Goal: Information Seeking & Learning: Learn about a topic

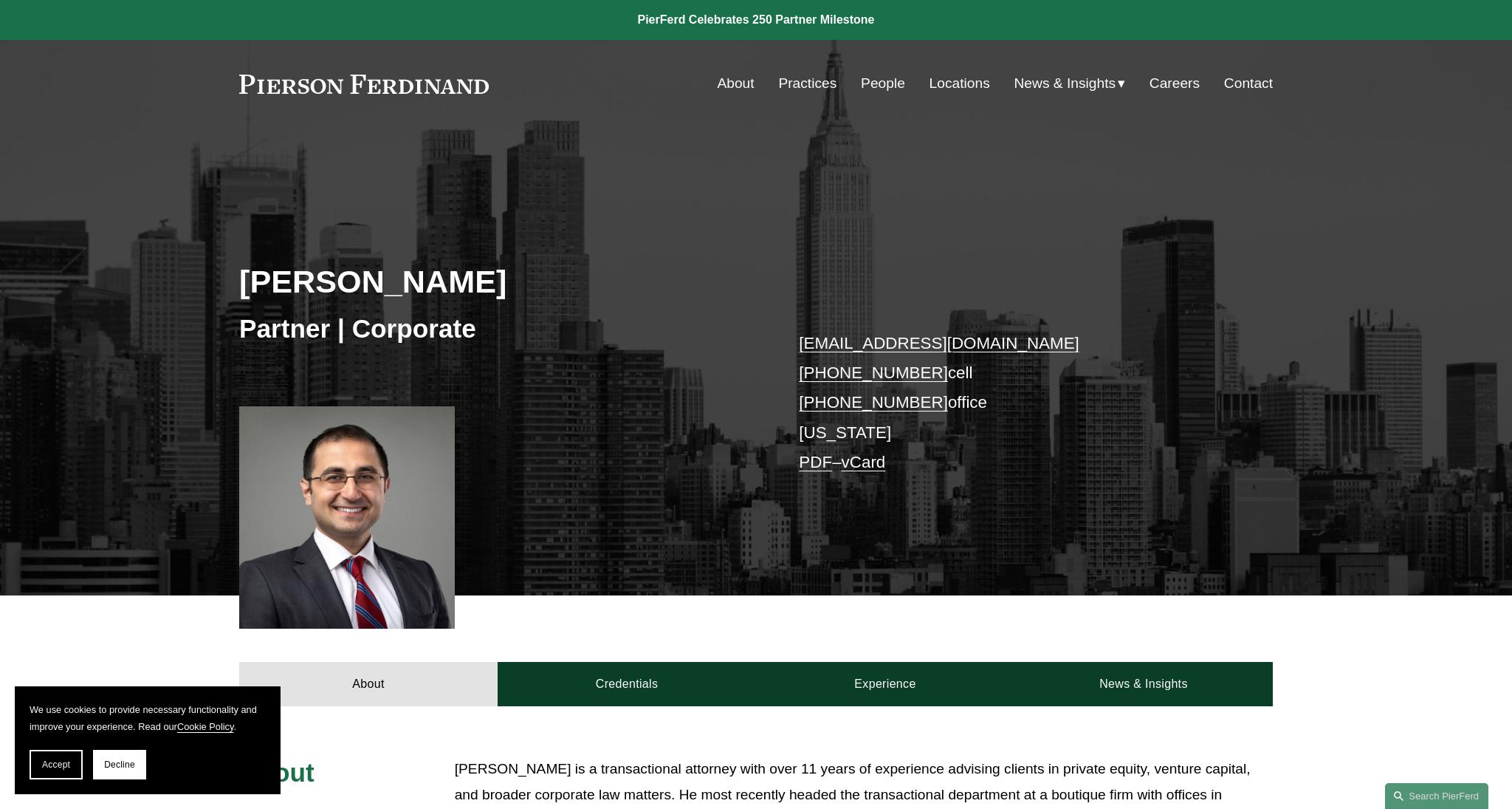
click at [967, 86] on link "Locations" at bounding box center [960, 83] width 61 height 28
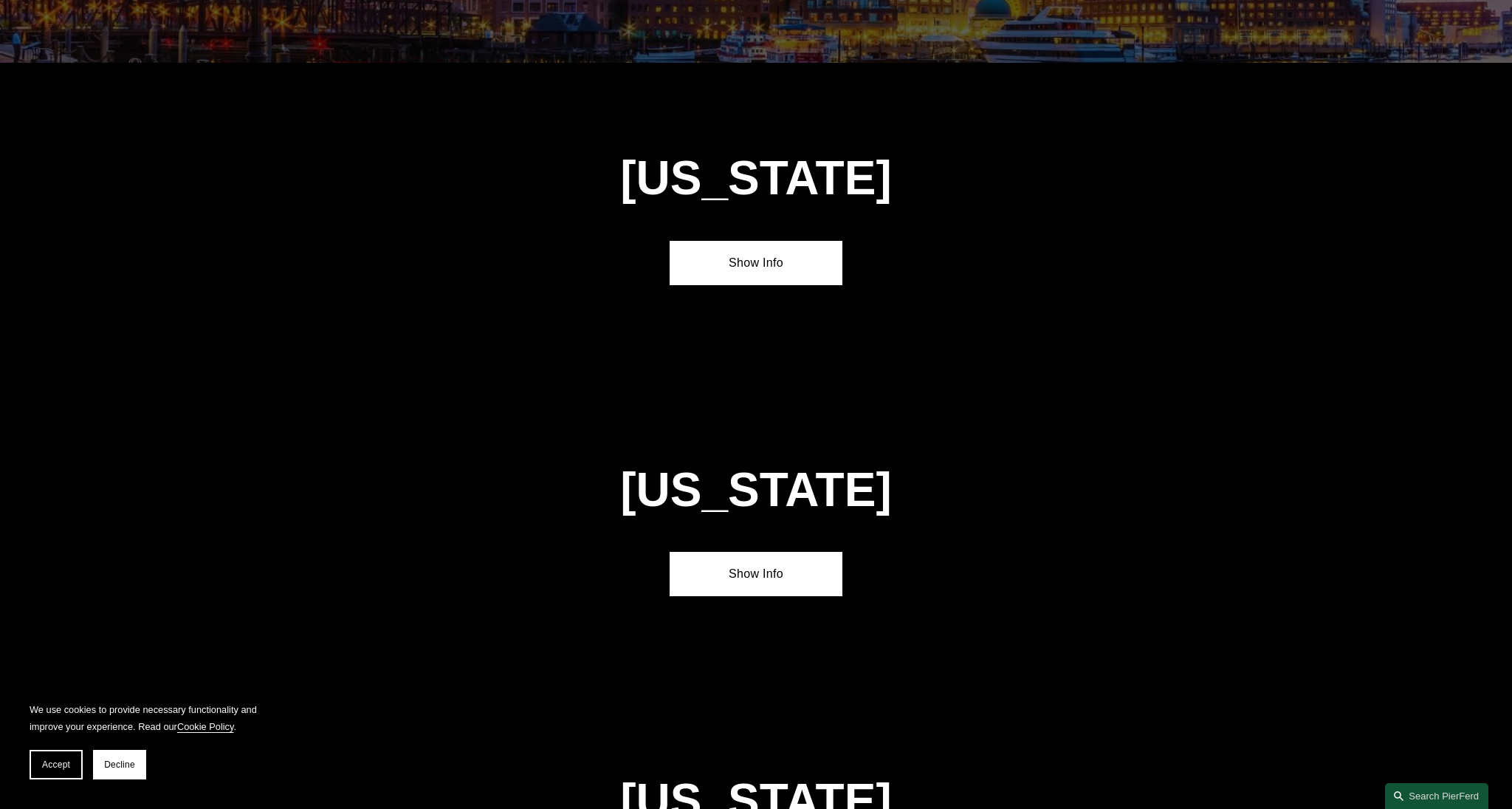
scroll to position [3234, 0]
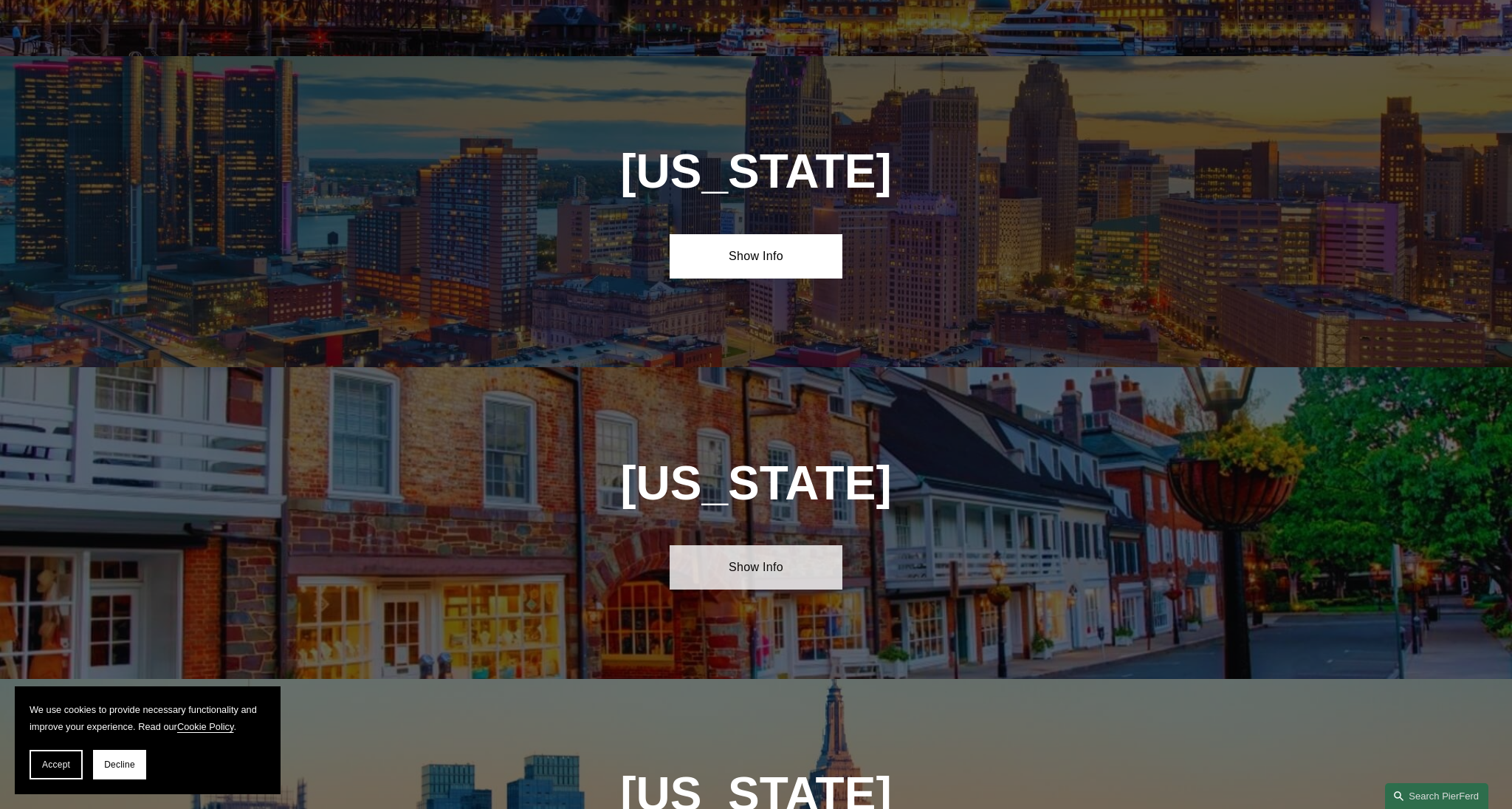
click at [811, 545] on link "Show Info" at bounding box center [755, 567] width 172 height 44
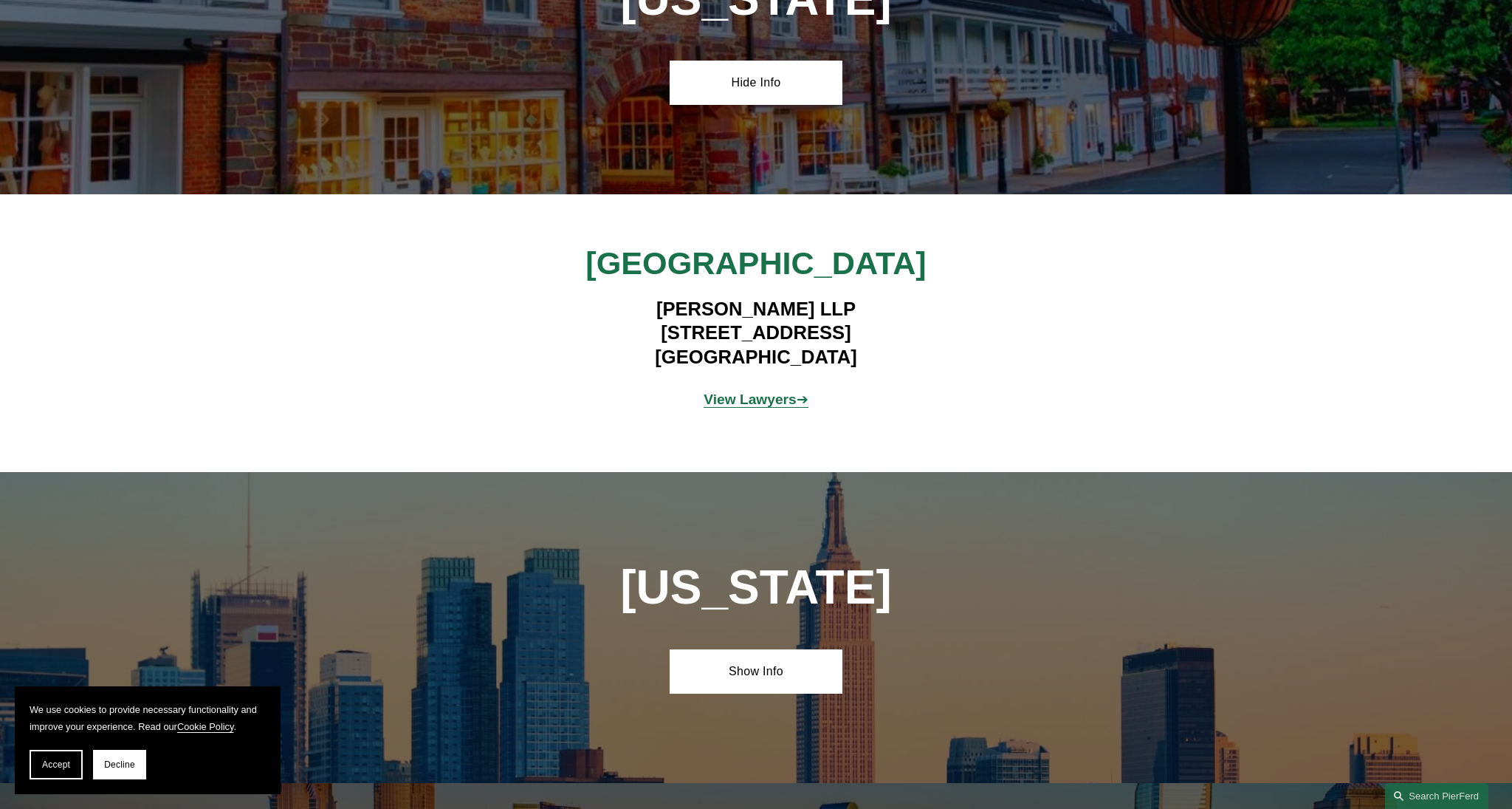
scroll to position [3763, 0]
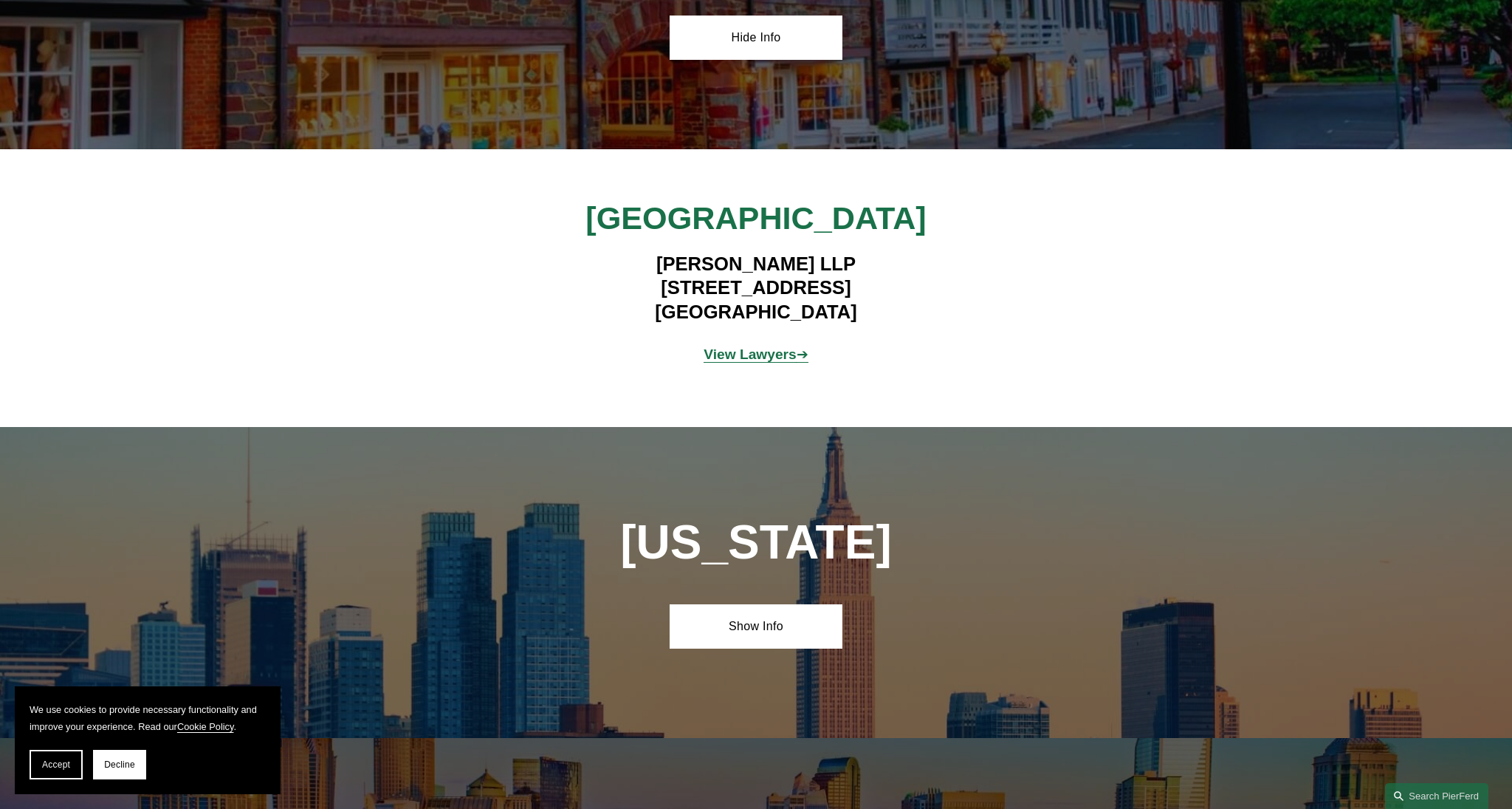
click at [774, 346] on strong "View Lawyers" at bounding box center [749, 354] width 93 height 16
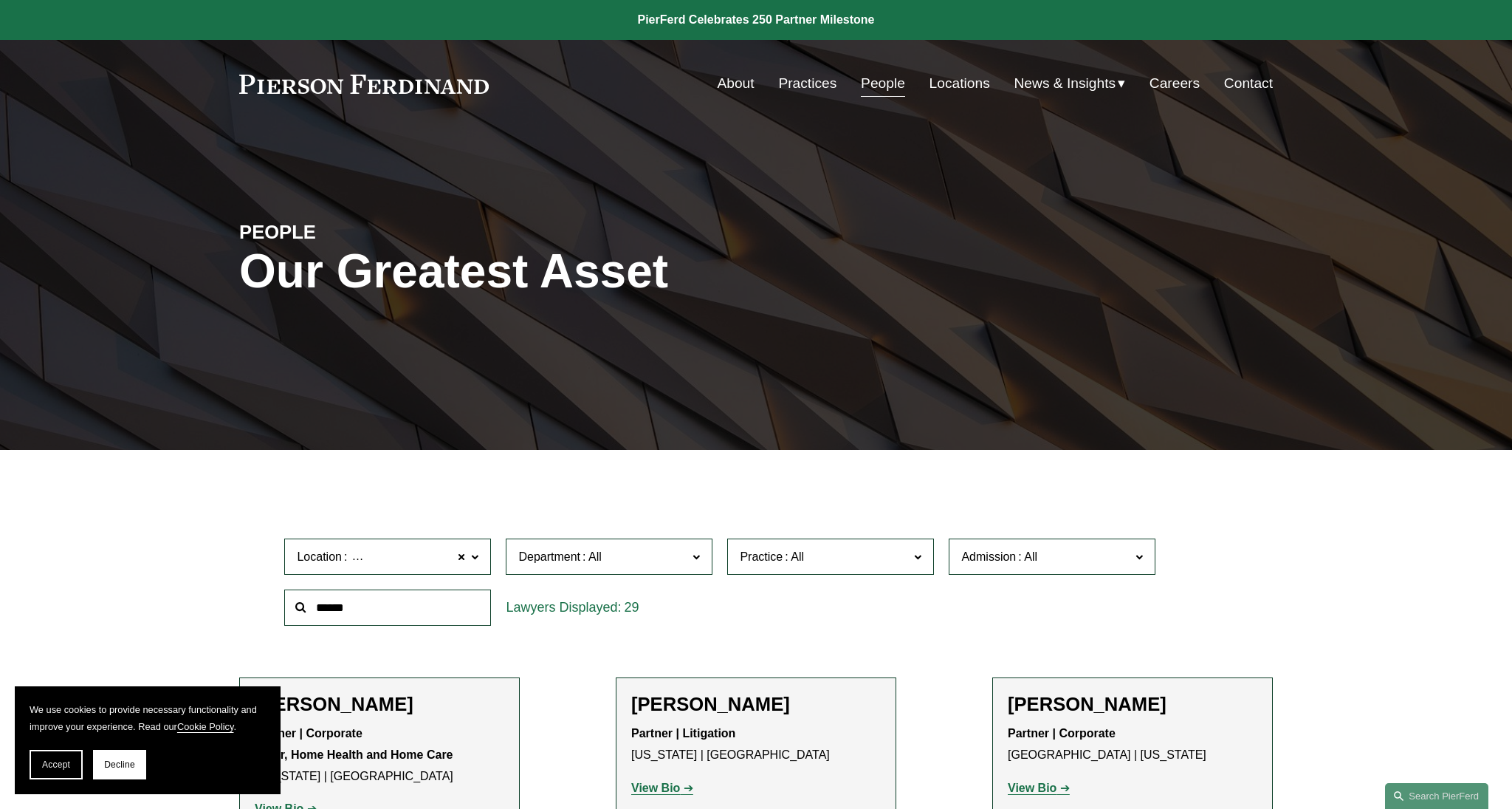
click at [730, 91] on link "About" at bounding box center [735, 83] width 37 height 28
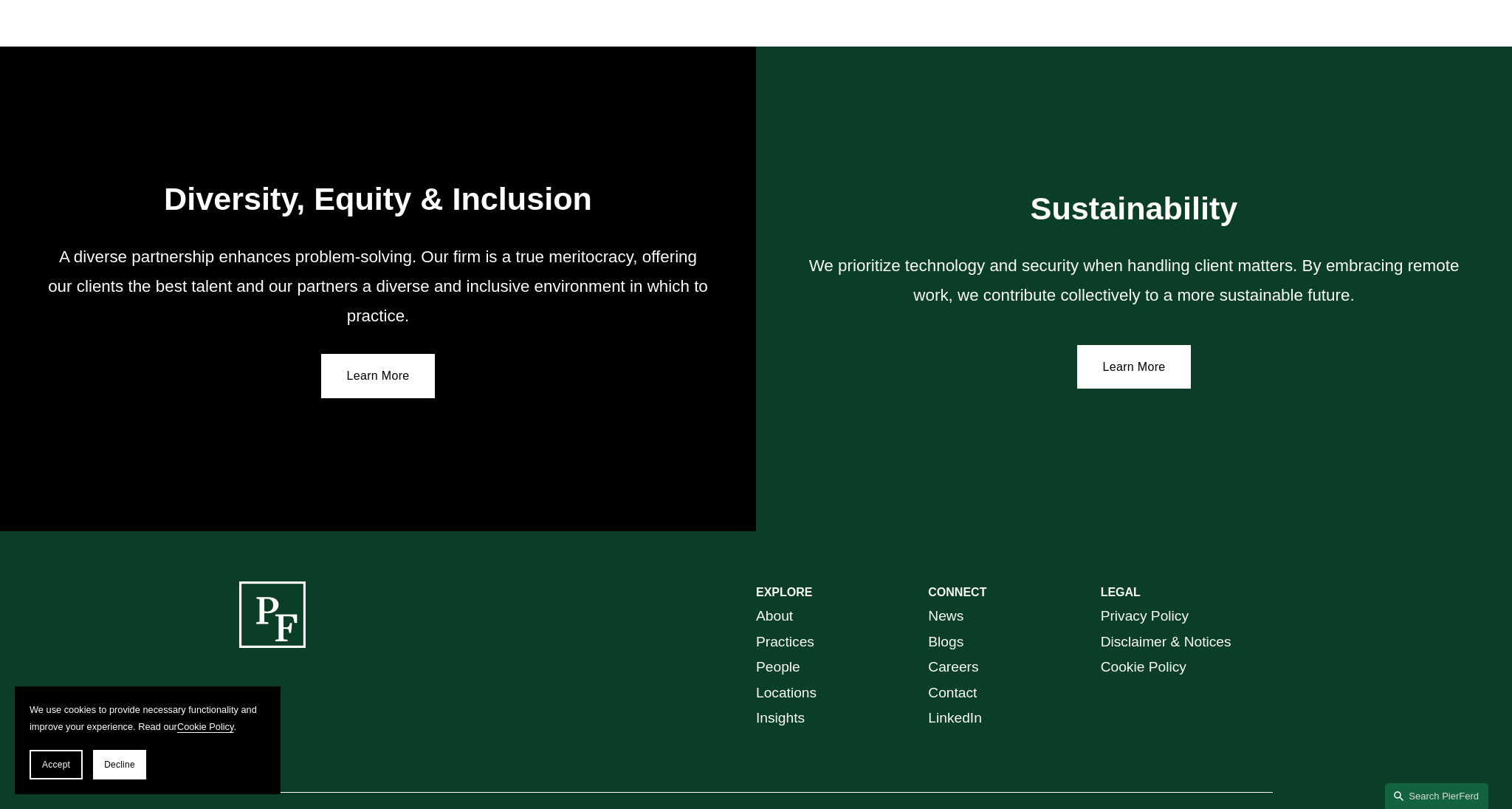
scroll to position [2651, 0]
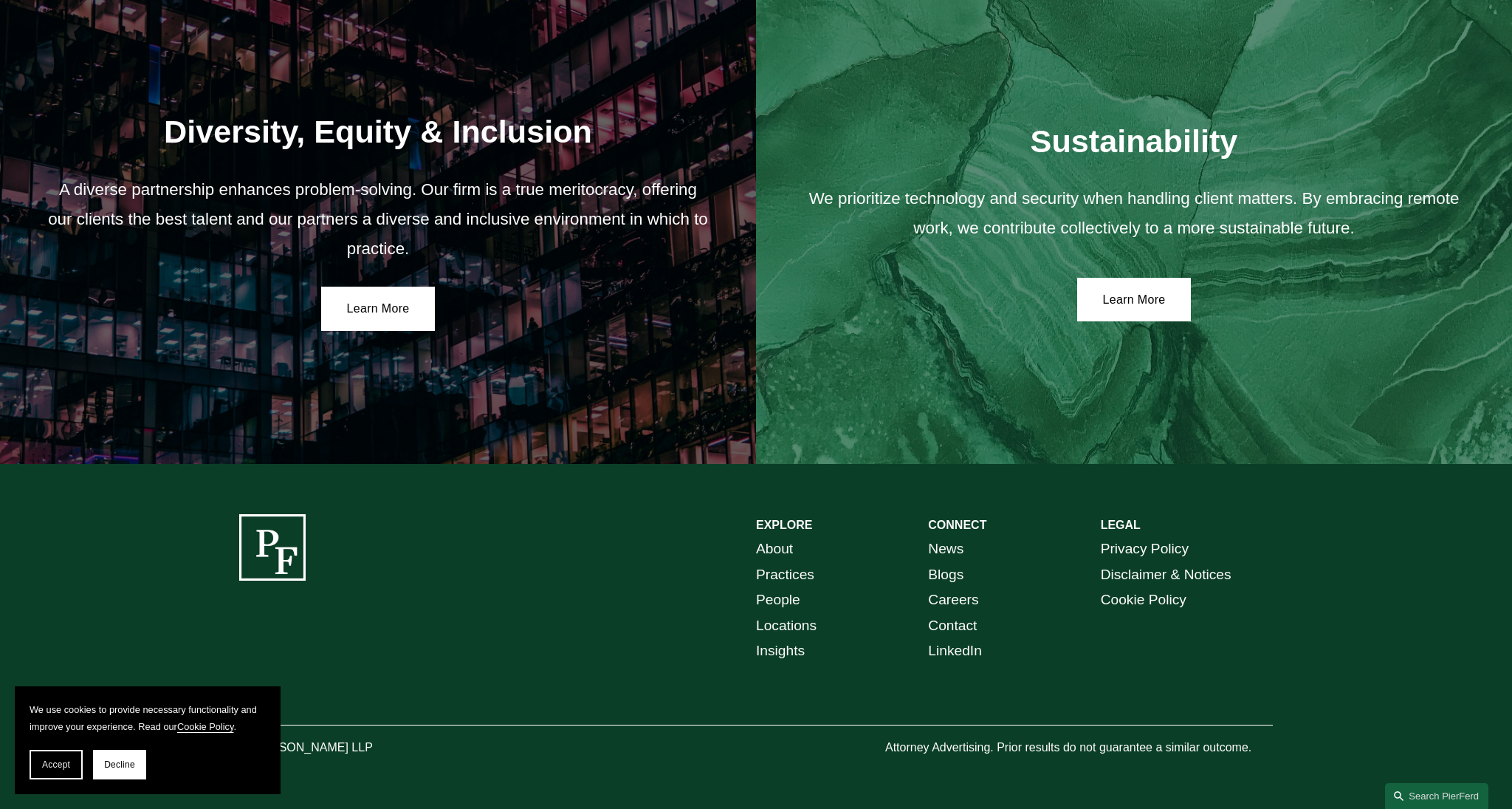
click at [959, 599] on link "Careers" at bounding box center [952, 599] width 50 height 25
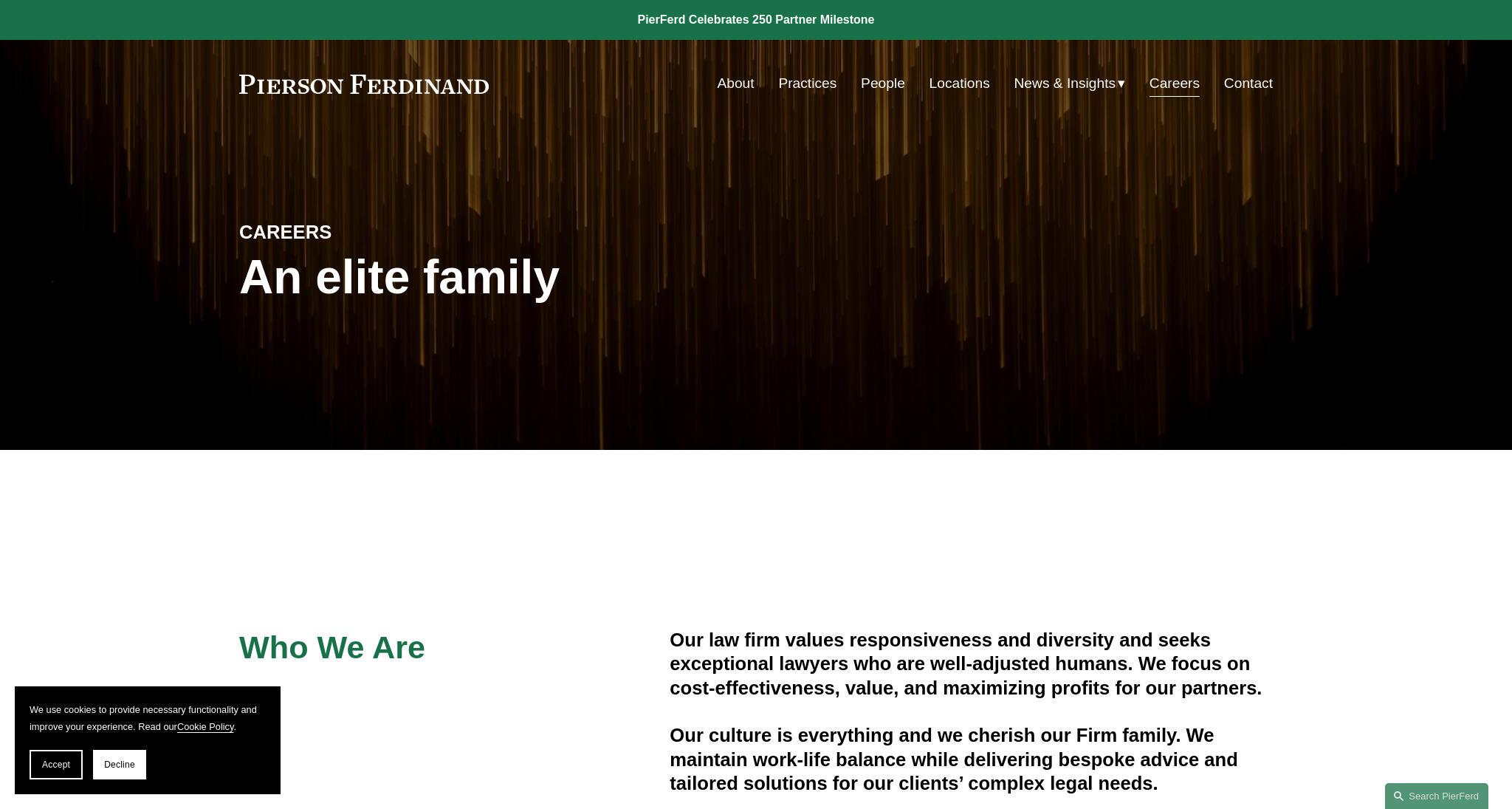
click at [804, 84] on link "Practices" at bounding box center [807, 83] width 58 height 28
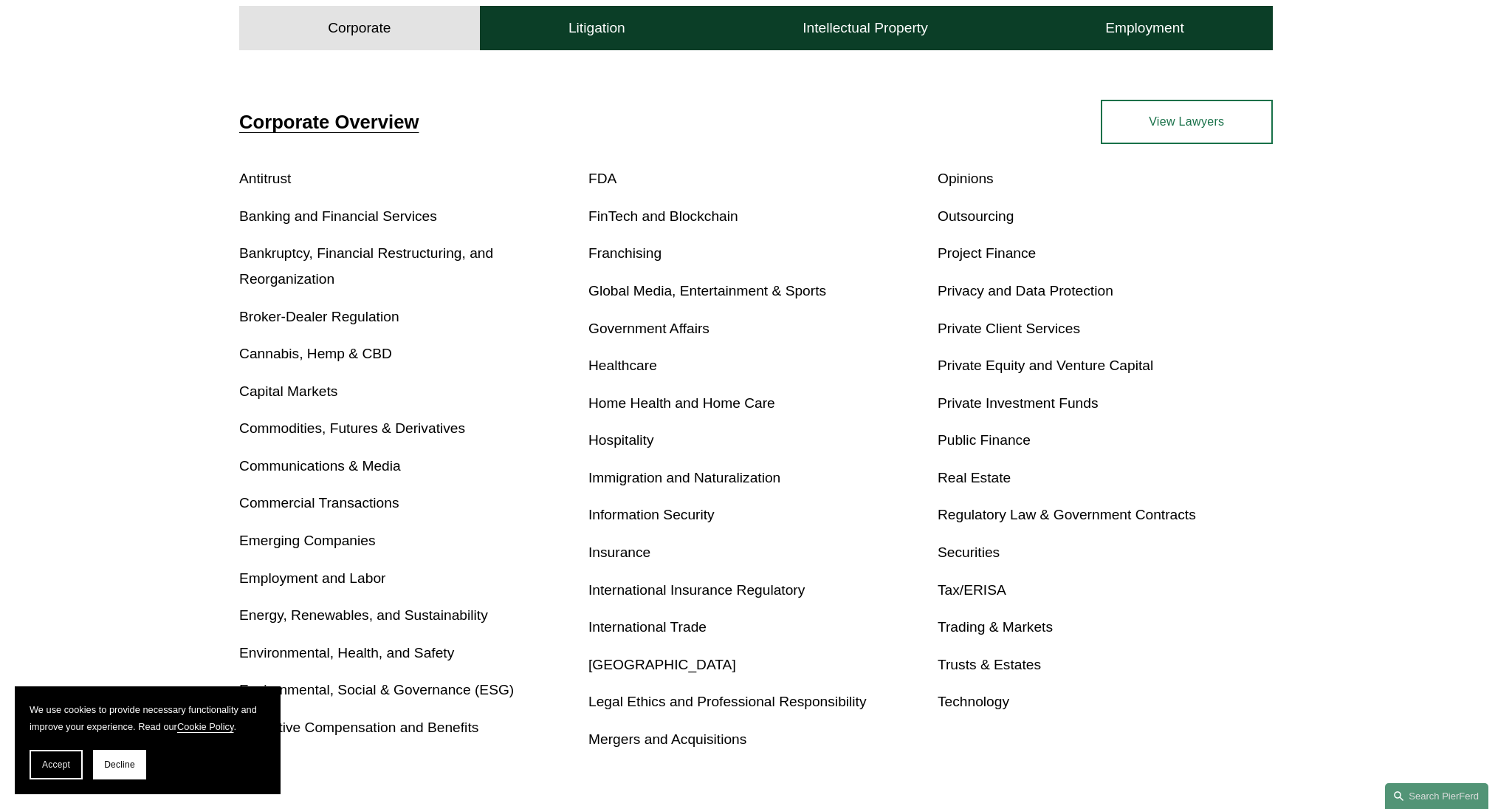
scroll to position [613, 0]
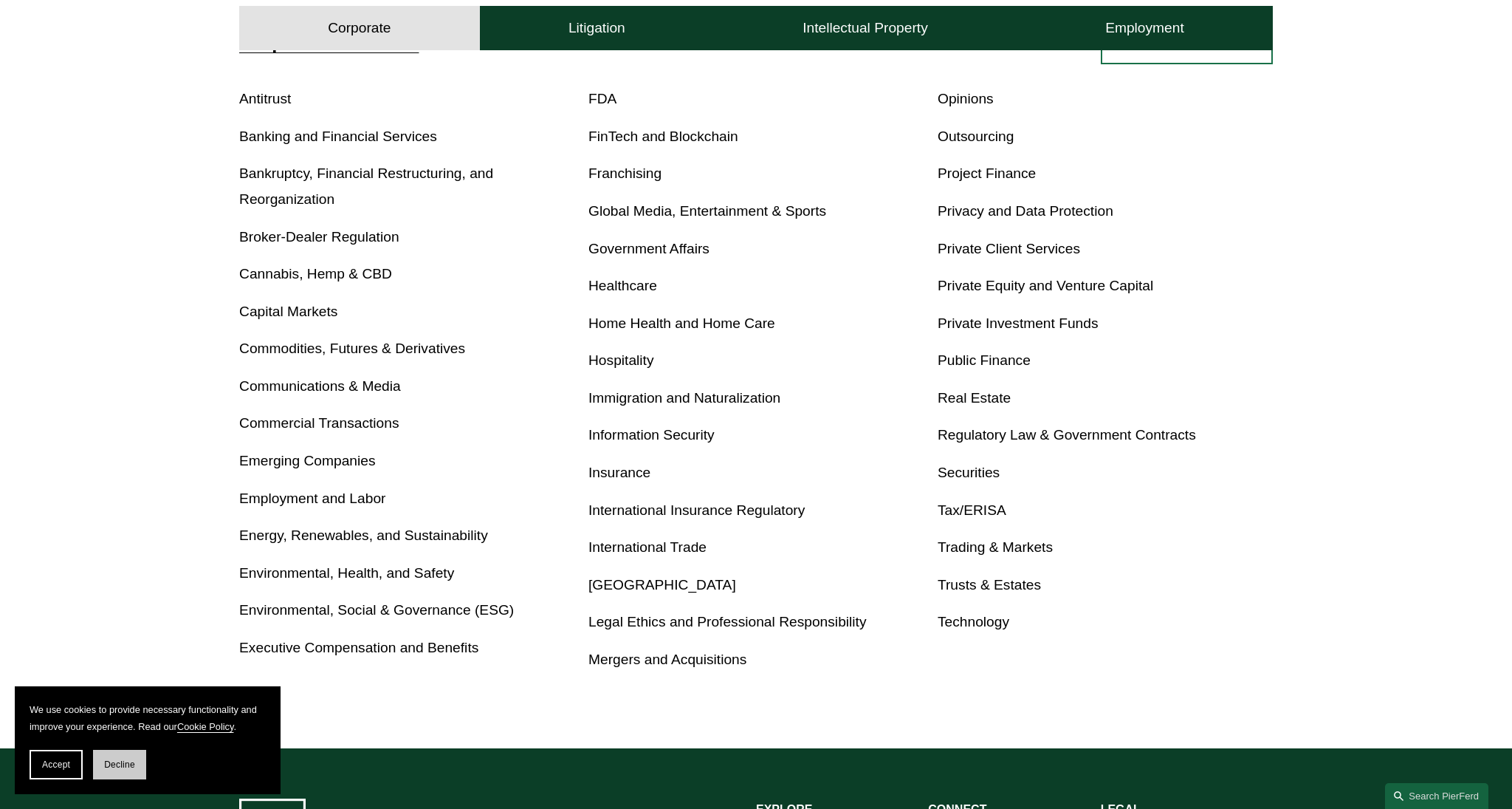
click at [141, 762] on button "Decline" at bounding box center [119, 765] width 53 height 30
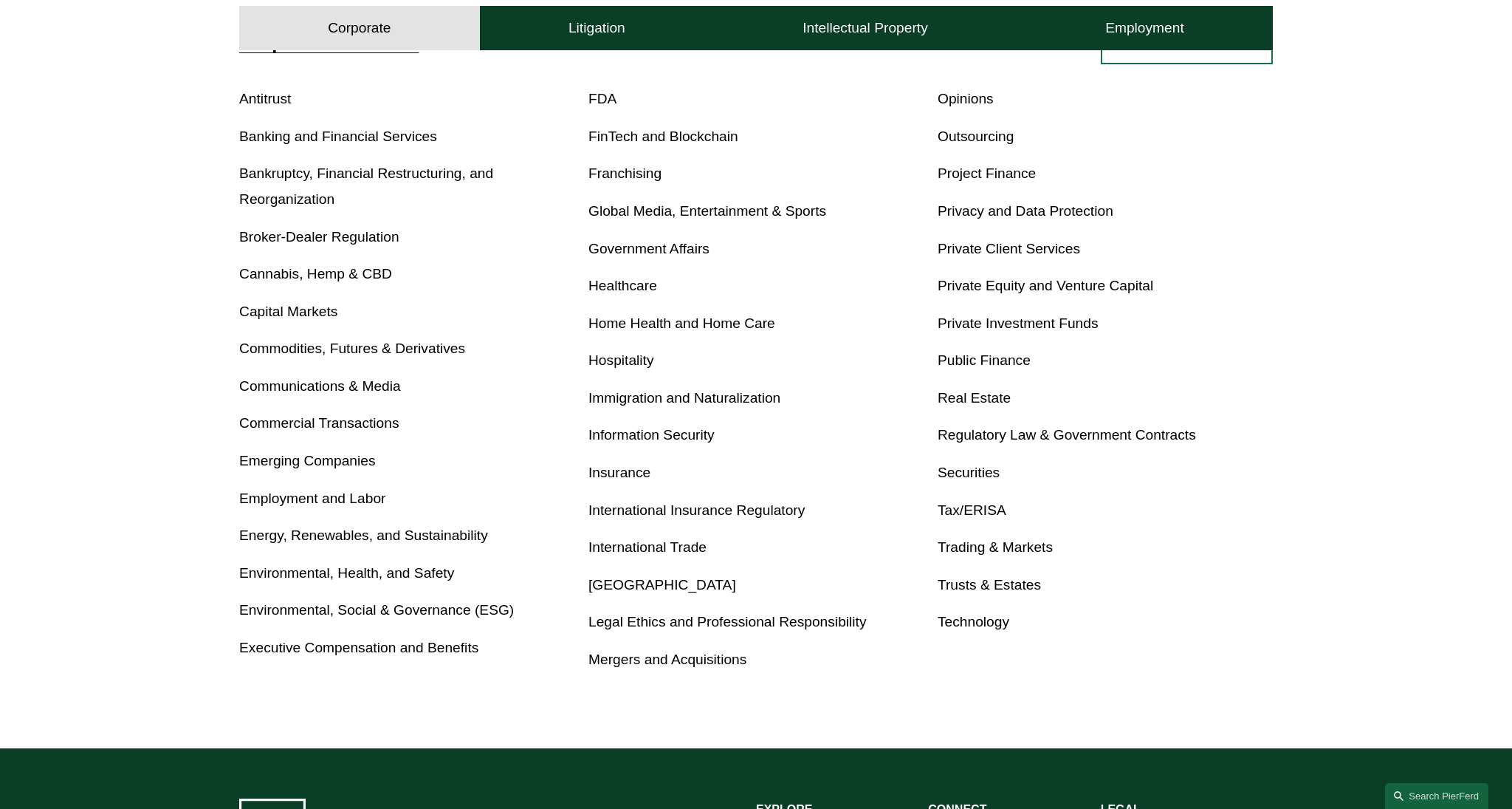
click at [372, 542] on link "Energy, Renewables, and Sustainability" at bounding box center [363, 535] width 249 height 16
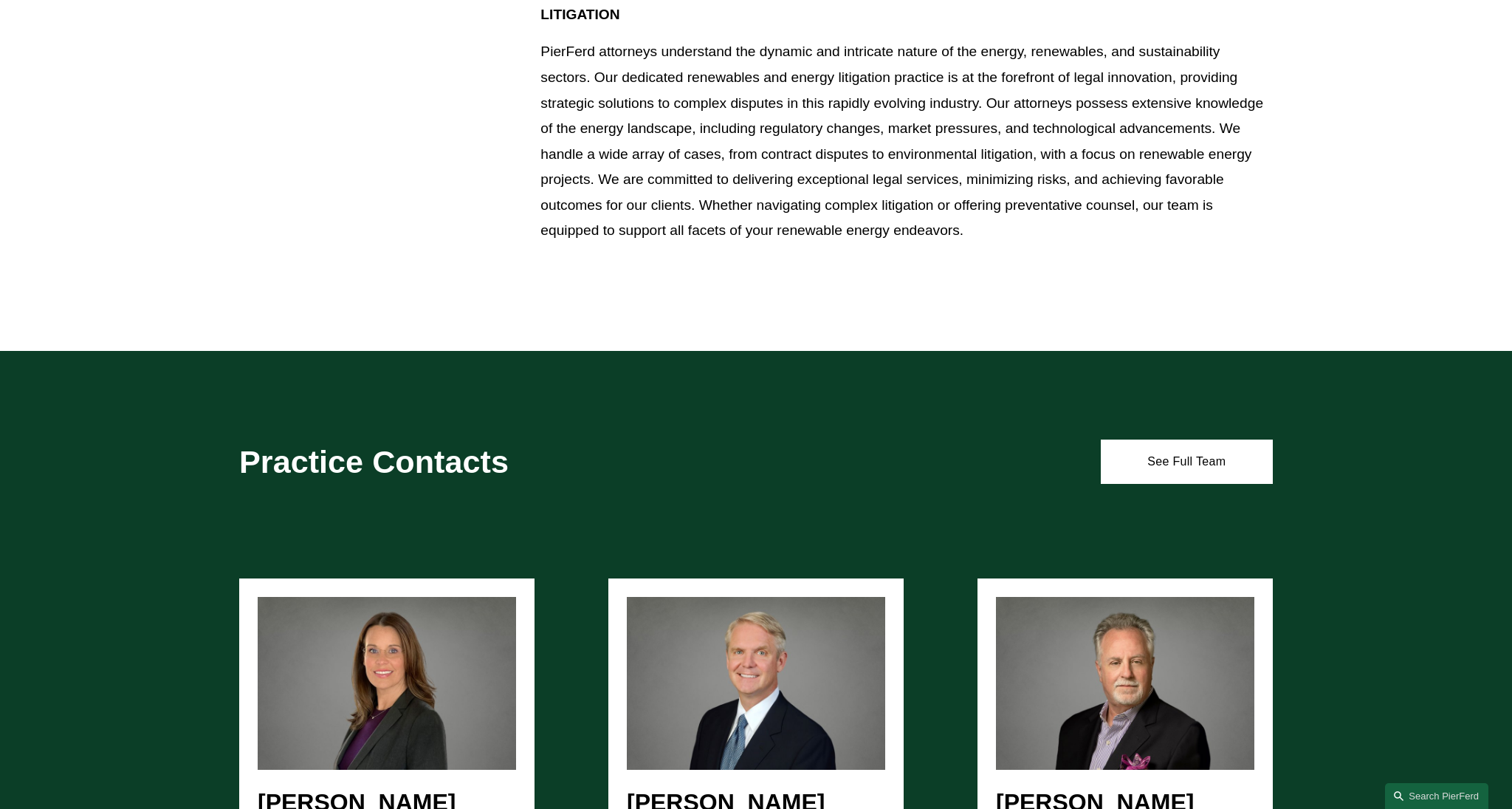
scroll to position [2804, 0]
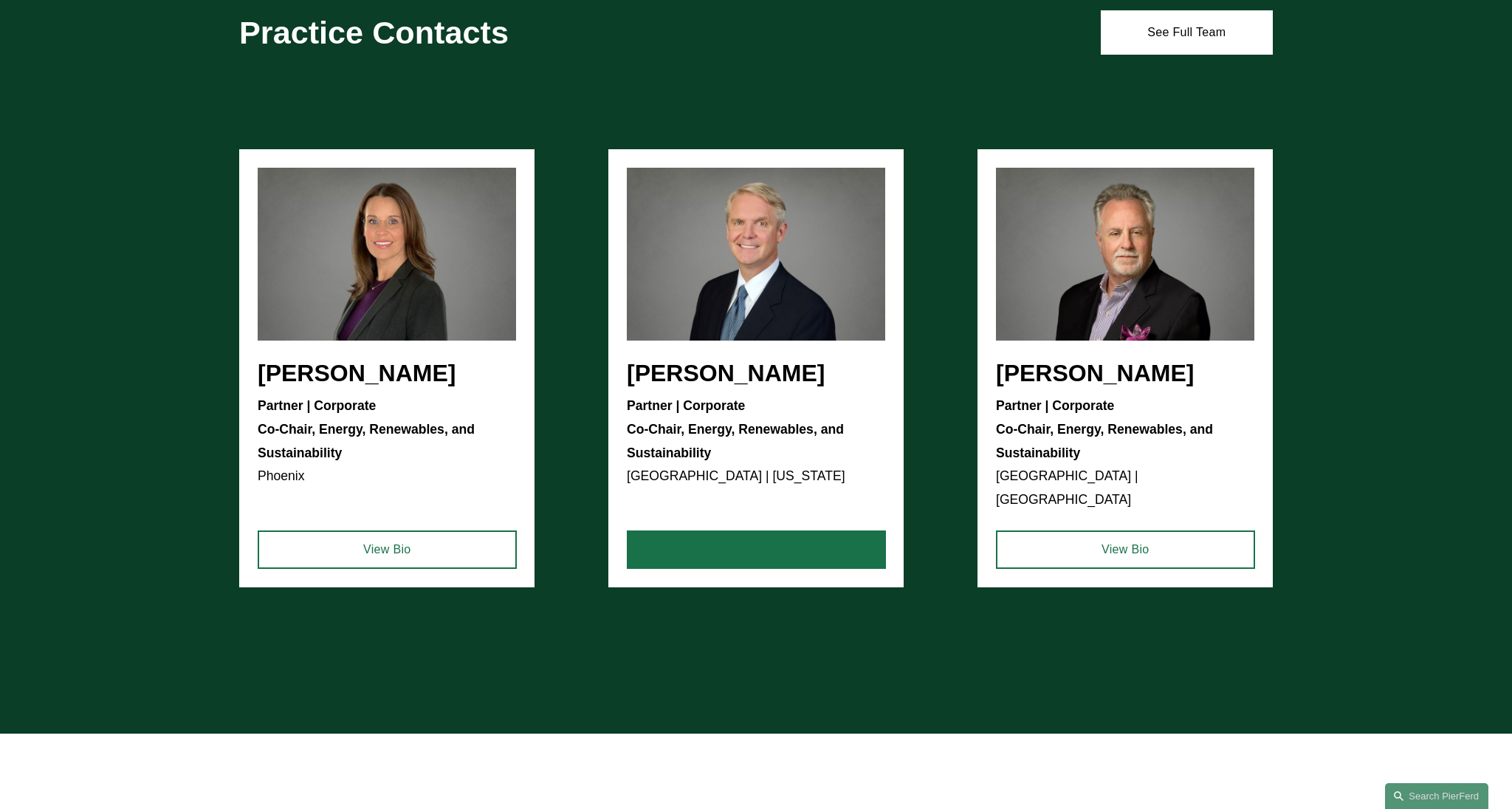
click at [803, 534] on link "View Bio" at bounding box center [756, 549] width 259 height 39
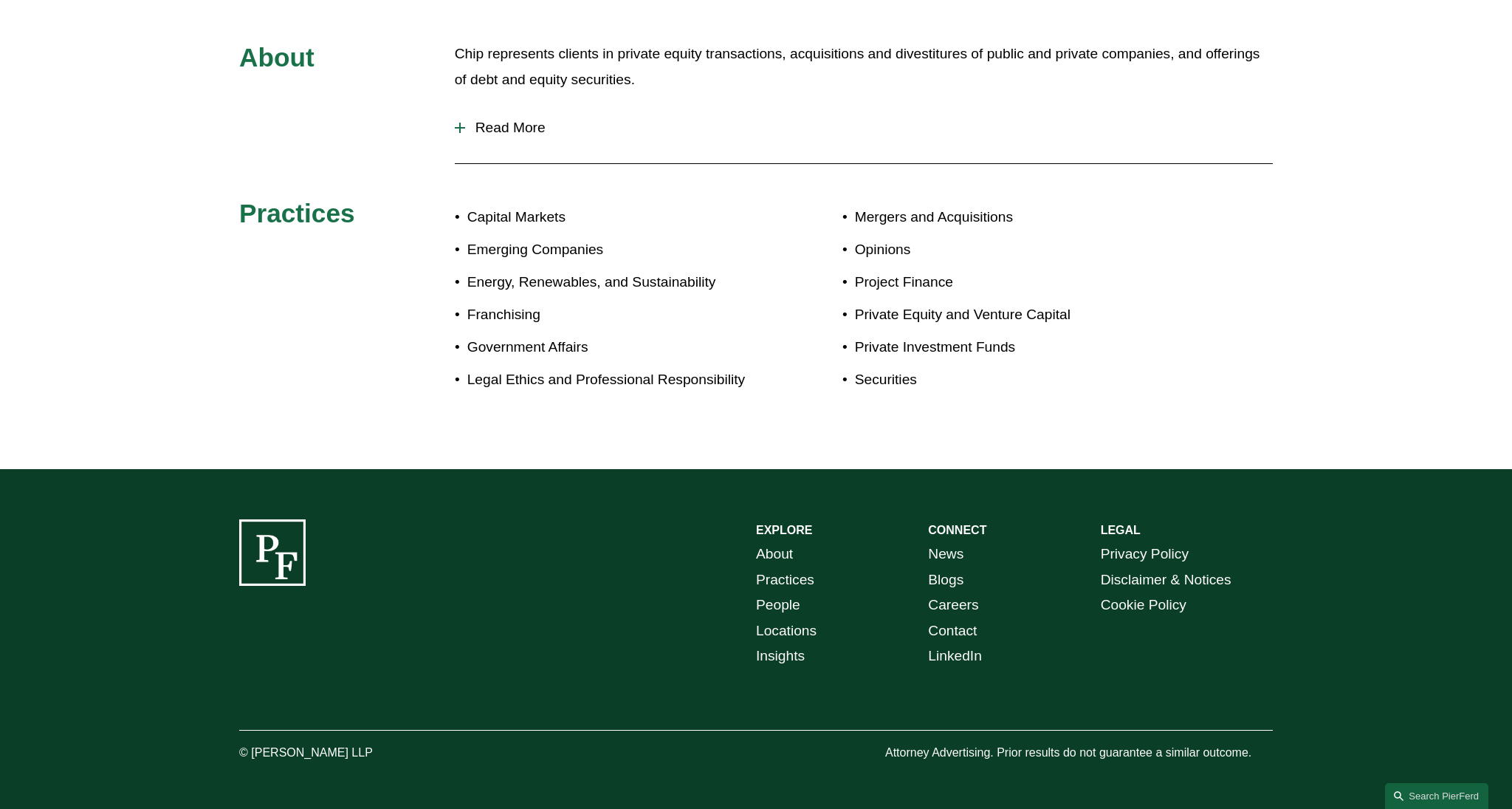
scroll to position [788, 0]
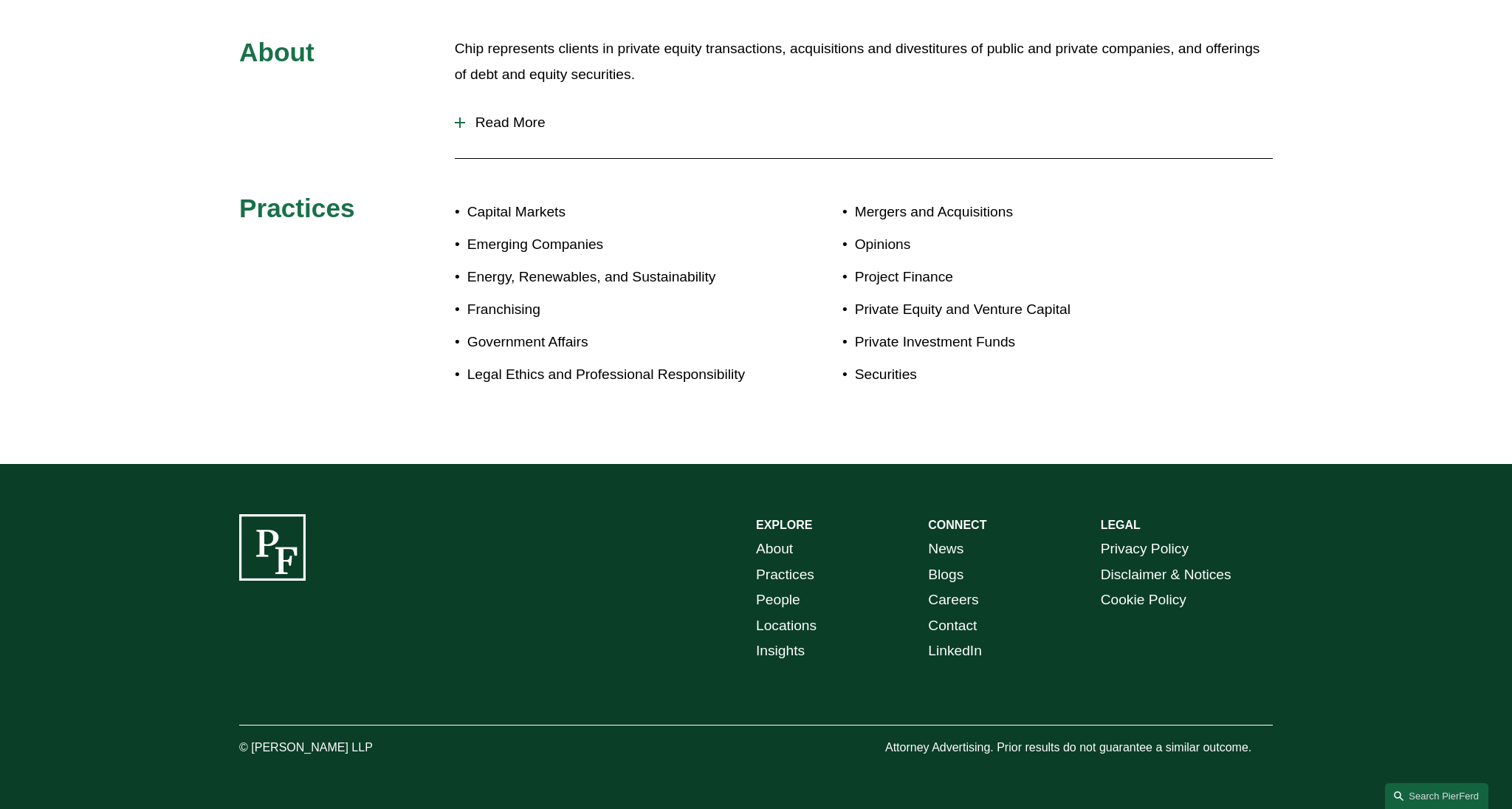
click at [508, 118] on span "Read More" at bounding box center [869, 123] width 808 height 16
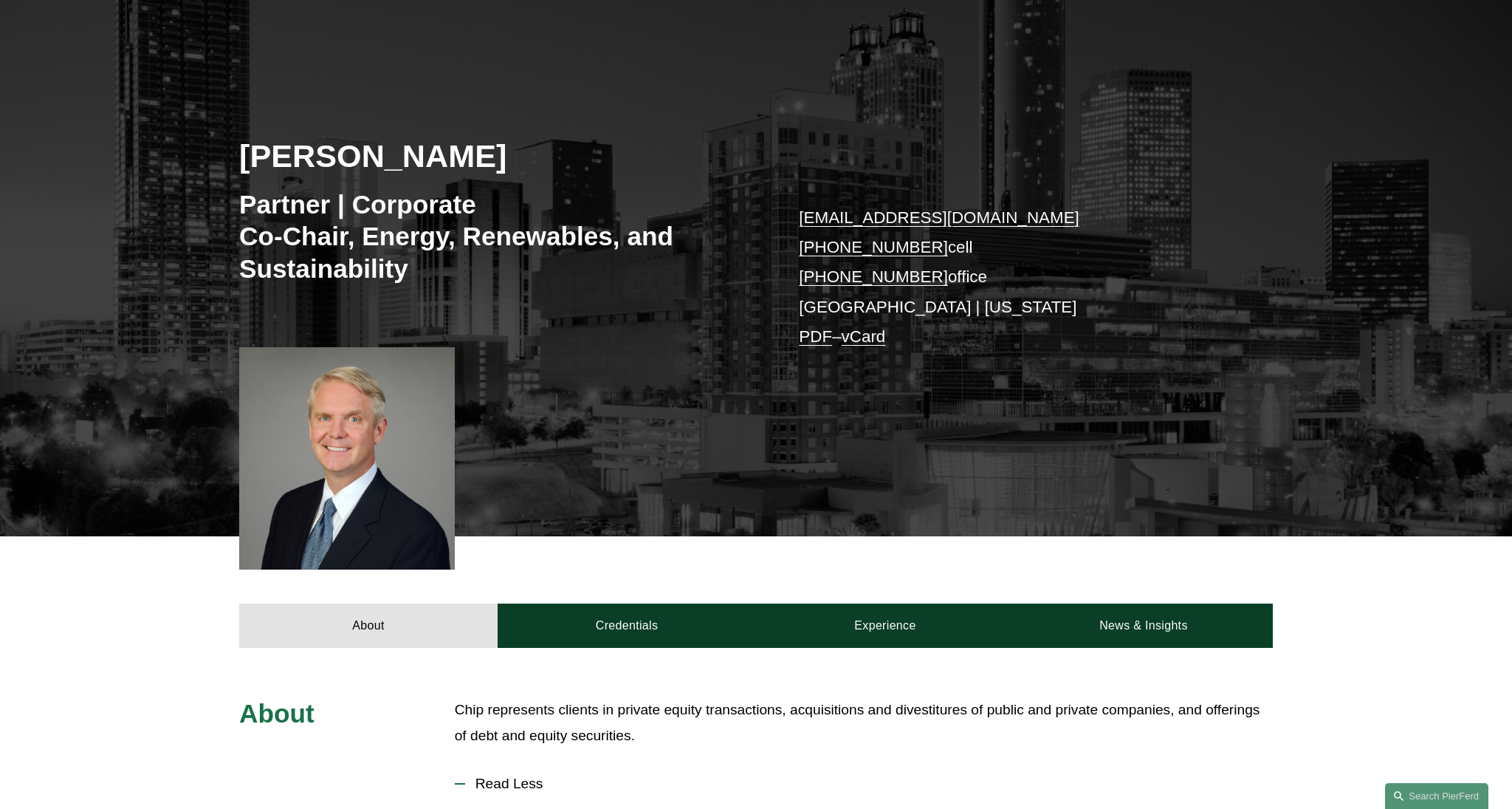
scroll to position [49, 0]
